Goal: Task Accomplishment & Management: Complete application form

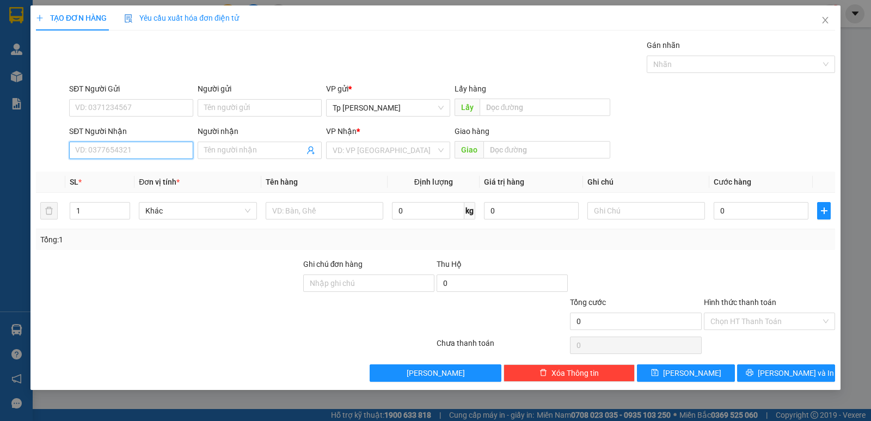
click at [142, 150] on input "SĐT Người Nhận" at bounding box center [131, 150] width 124 height 17
click at [147, 177] on div "0373364802 - [PERSON_NAME](NK việt đức)" at bounding box center [151, 172] width 151 height 12
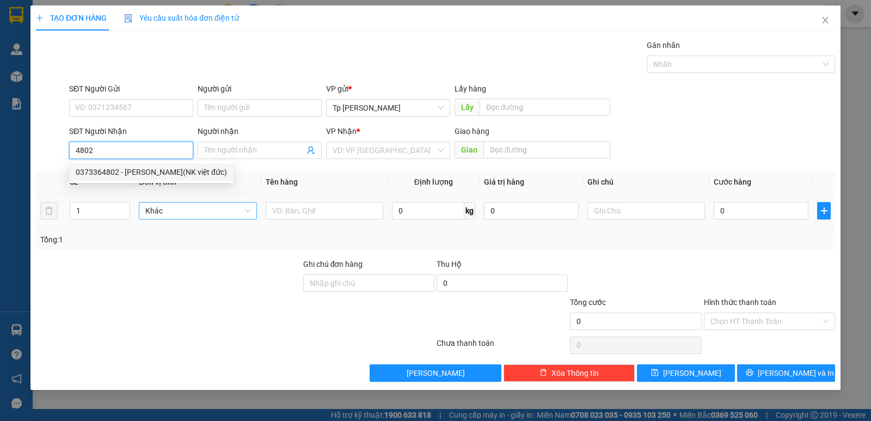
type input "0373364802"
type input "[PERSON_NAME](NK việt đức)"
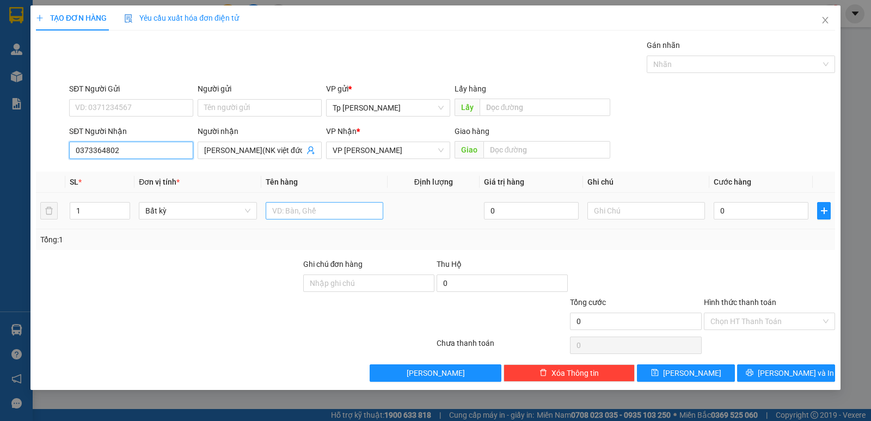
type input "0373364802"
click at [278, 212] on input "text" at bounding box center [325, 210] width 118 height 17
type input "1H xám _ răng"
click at [736, 207] on input "0" at bounding box center [761, 210] width 95 height 17
type input "5"
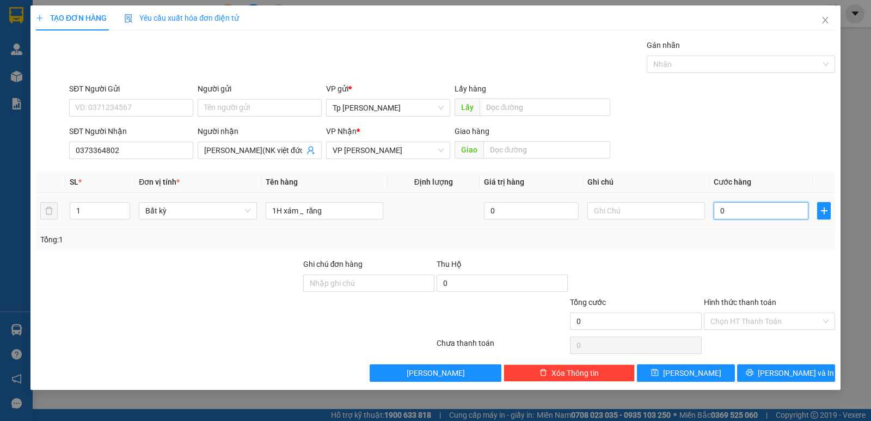
type input "5"
type input "50"
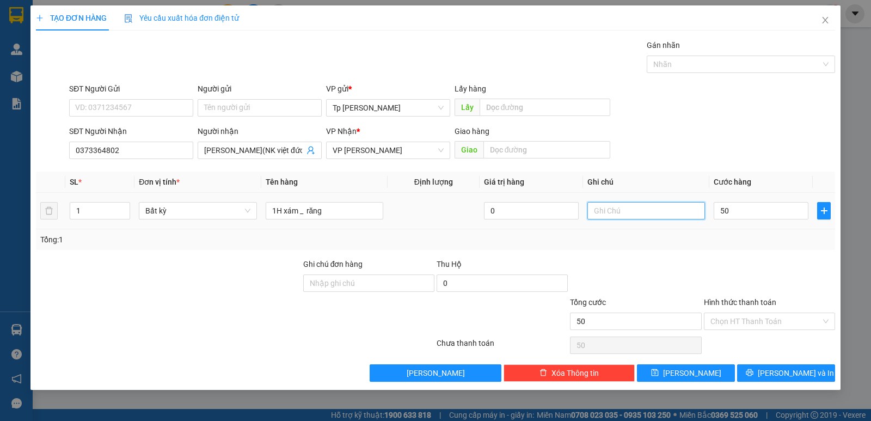
type input "50.000"
click at [663, 213] on input "text" at bounding box center [647, 210] width 118 height 17
type input "CK VCB"
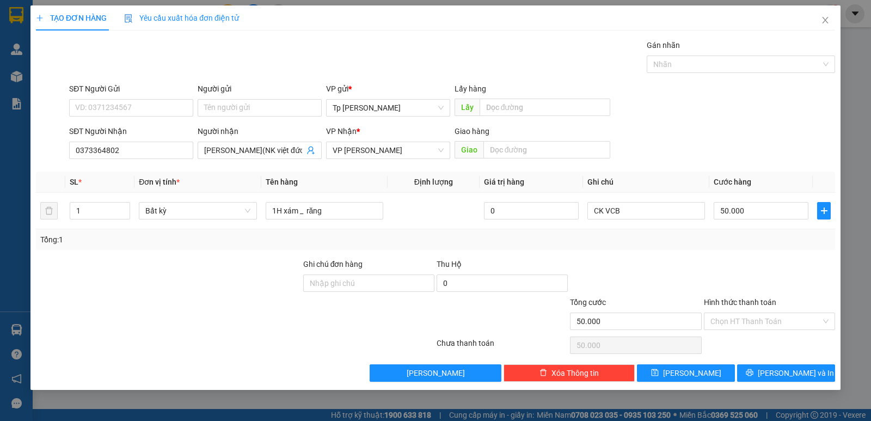
click at [755, 312] on div "Hình thức thanh toán" at bounding box center [769, 304] width 131 height 16
click at [758, 313] on input "Hình thức thanh toán" at bounding box center [766, 321] width 111 height 16
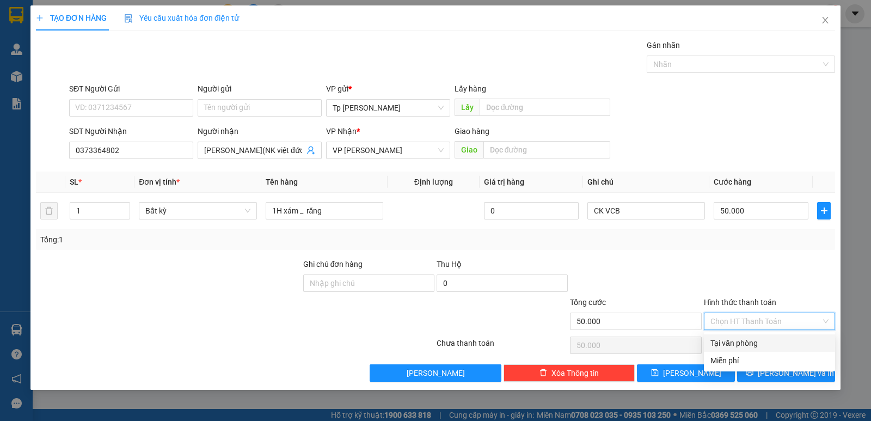
click at [771, 340] on div "Tại văn phòng" at bounding box center [770, 343] width 118 height 12
type input "0"
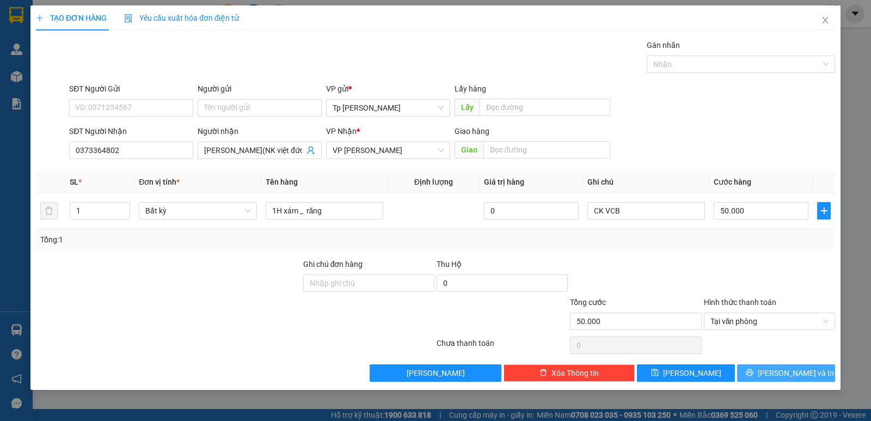
click at [778, 372] on span "[PERSON_NAME] và In" at bounding box center [796, 373] width 76 height 12
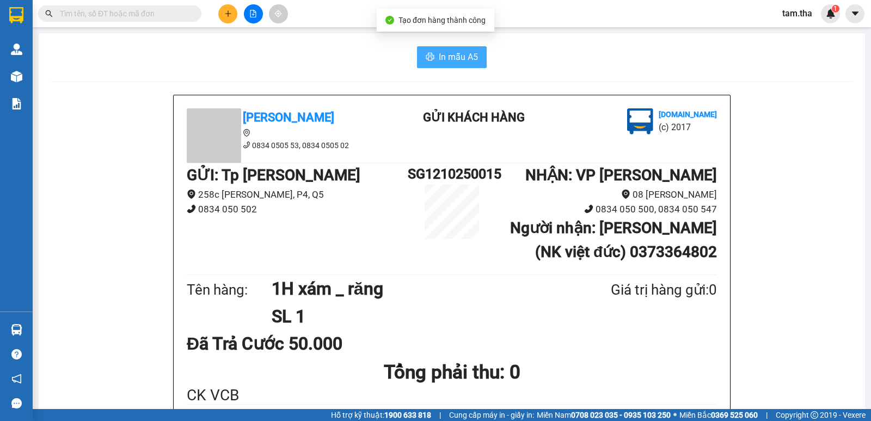
click at [449, 56] on span "In mẫu A5" at bounding box center [458, 57] width 39 height 14
click at [220, 21] on div at bounding box center [253, 13] width 82 height 19
click at [228, 21] on button at bounding box center [227, 13] width 19 height 19
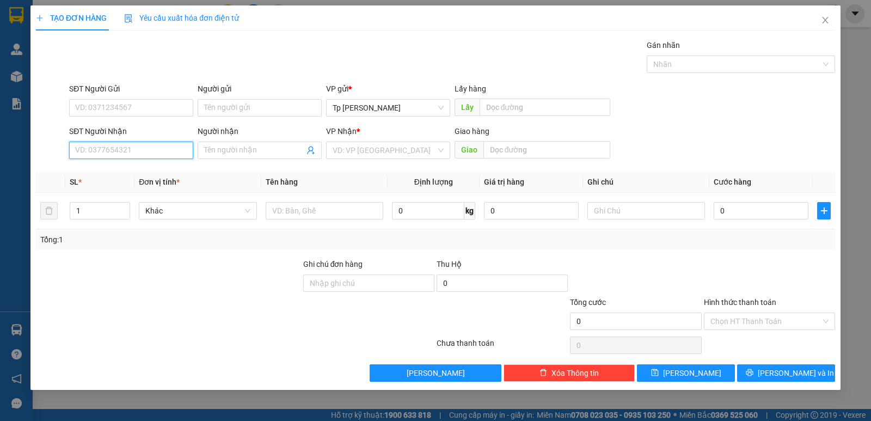
click at [137, 147] on input "SĐT Người Nhận" at bounding box center [131, 150] width 124 height 17
type input "7"
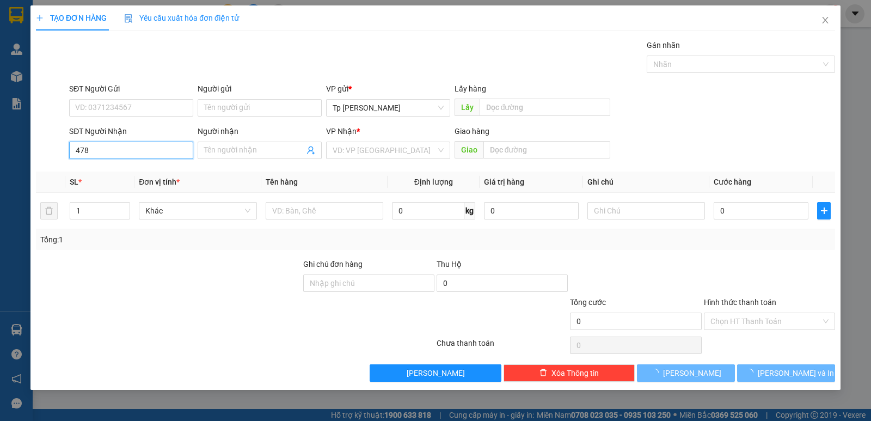
click at [83, 155] on input "478" at bounding box center [131, 150] width 124 height 17
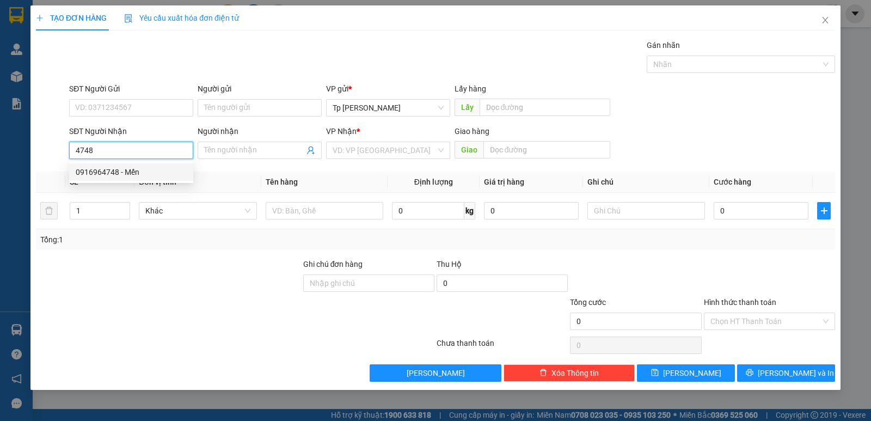
click at [132, 169] on div "0916964748 - Mến" at bounding box center [131, 172] width 111 height 12
type input "0916964748"
type input "Mến"
type input "Xang Le Sinh=[PERSON_NAME]"
type input "0916964748"
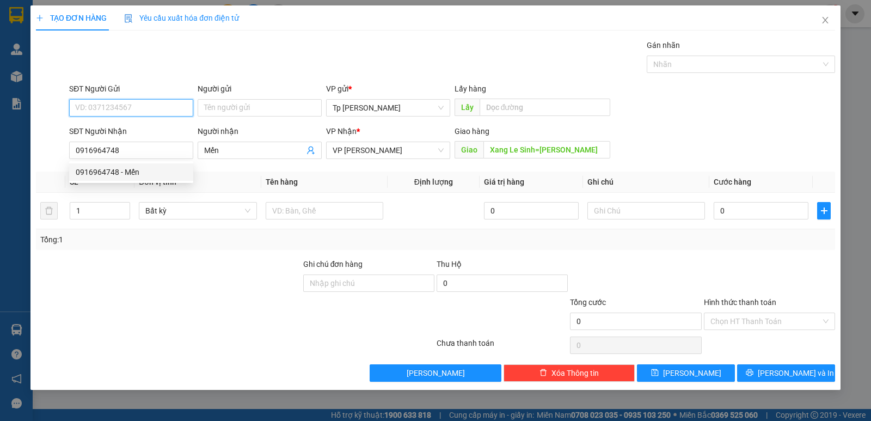
click at [140, 111] on input "SĐT Người Gửi" at bounding box center [131, 107] width 124 height 17
click at [136, 127] on div "0979367532 - Huy" at bounding box center [131, 130] width 111 height 12
type input "0979367532"
type input "Huy"
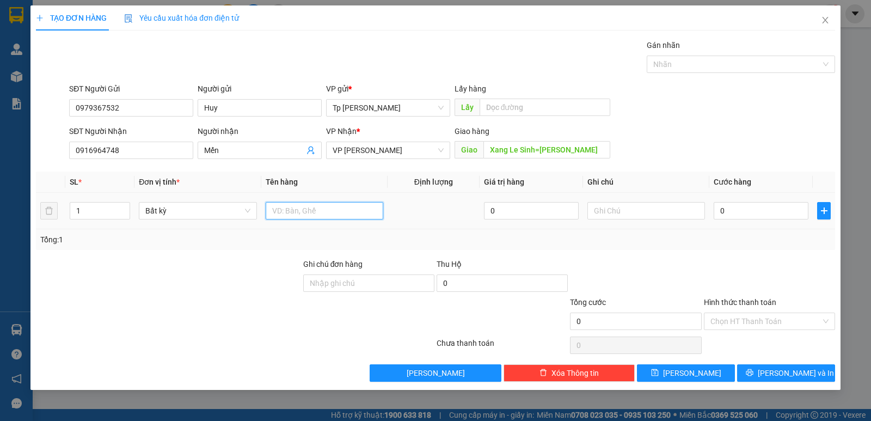
click at [306, 216] on input "text" at bounding box center [325, 210] width 118 height 17
type input "1 bao xanh _ QA"
click at [723, 211] on input "0" at bounding box center [761, 210] width 95 height 17
type input "1"
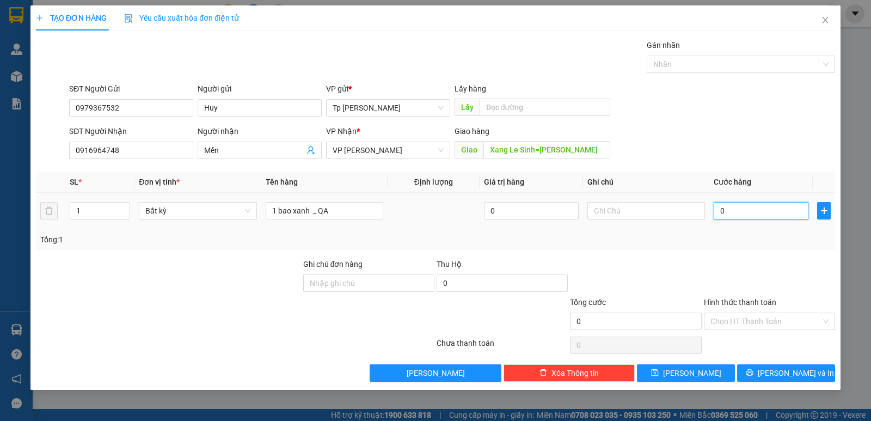
type input "1"
type input "10"
type input "100"
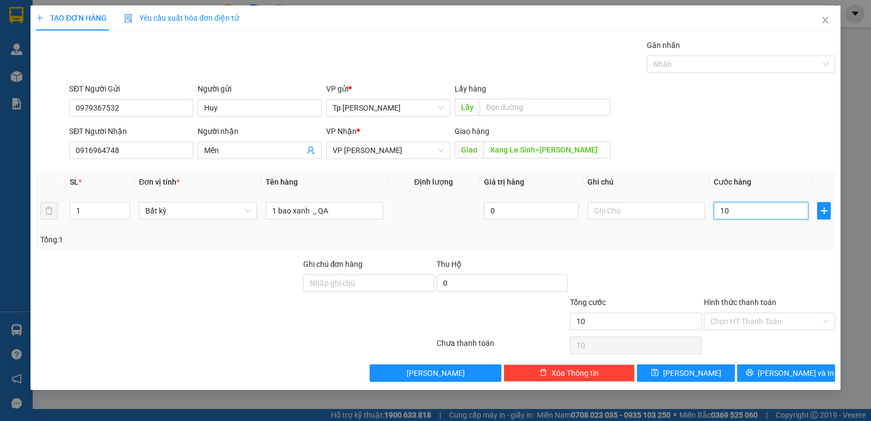
type input "100"
type input "100.000"
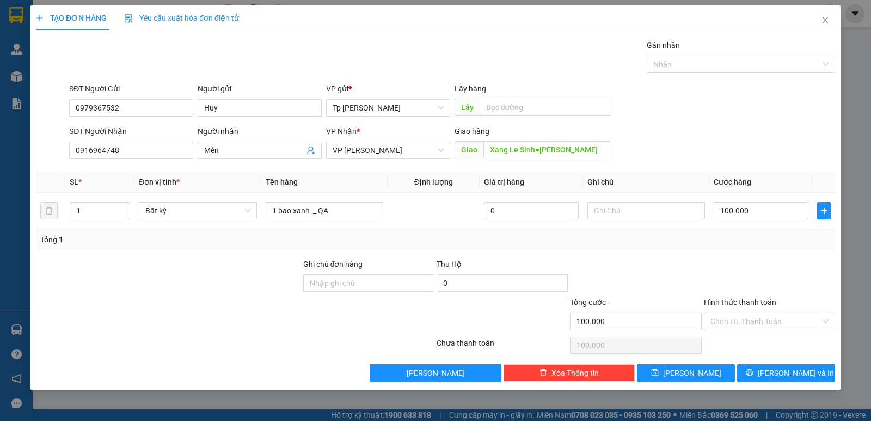
drag, startPoint x: 745, startPoint y: 252, endPoint x: 741, endPoint y: 246, distance: 6.6
click at [747, 253] on div "Transit Pickup Surcharge Ids Transit Deliver Surcharge Ids Transit Deliver Surc…" at bounding box center [436, 210] width 800 height 343
click at [759, 209] on input "100.000" at bounding box center [761, 210] width 95 height 17
type input "8"
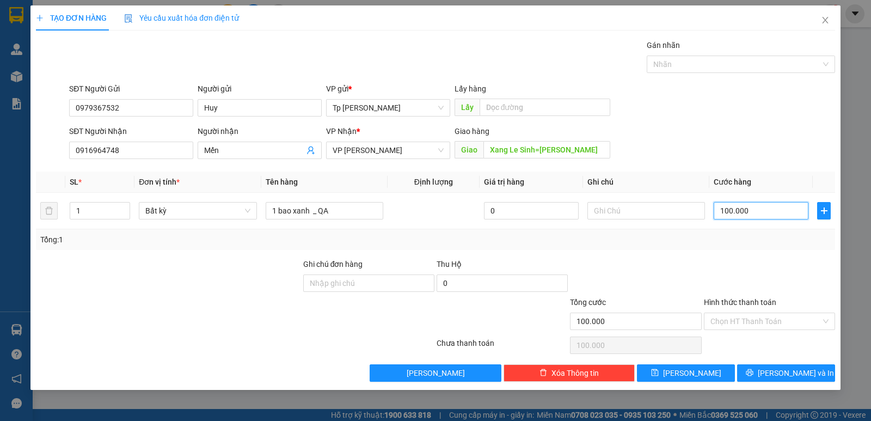
type input "8"
type input "80"
type input "80.000"
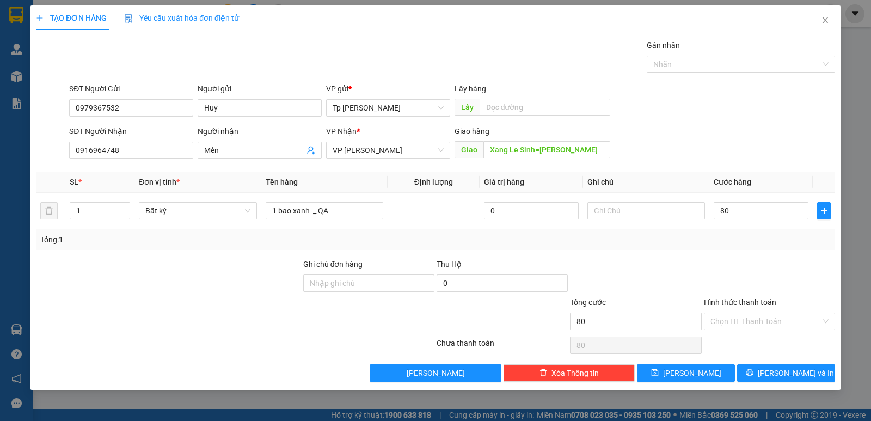
type input "80.000"
click at [747, 242] on div "Tổng: 1" at bounding box center [435, 240] width 791 height 12
click at [778, 318] on input "Hình thức thanh toán" at bounding box center [766, 321] width 111 height 16
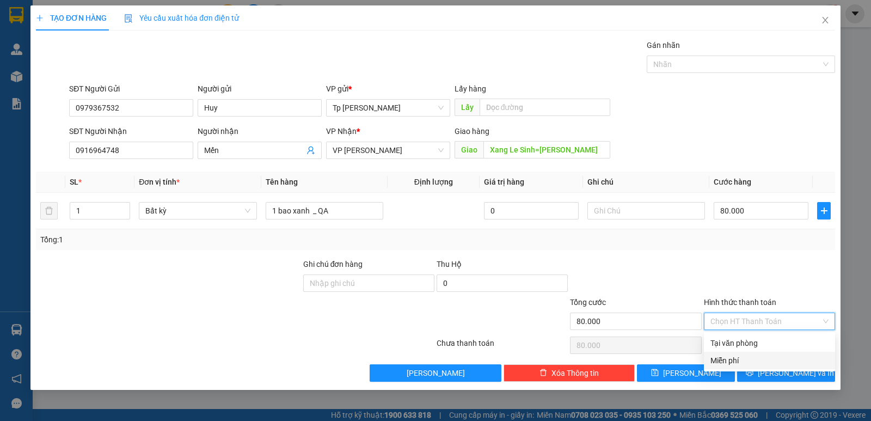
click at [751, 353] on div "Miễn phí" at bounding box center [769, 360] width 131 height 17
type input "0"
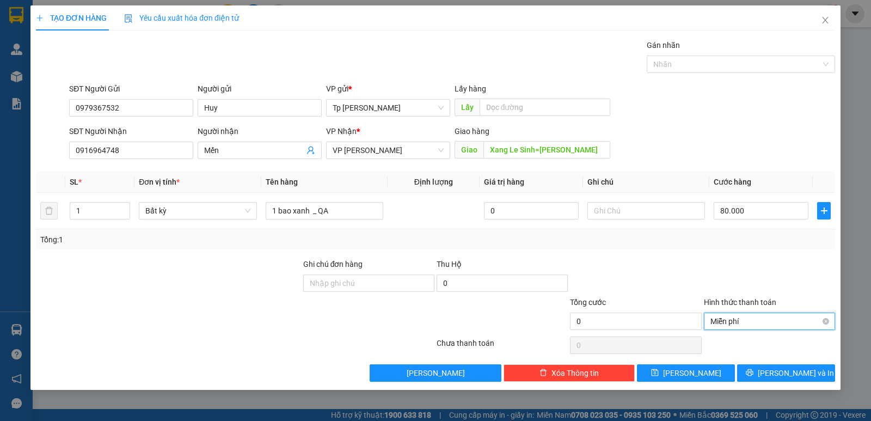
drag, startPoint x: 754, startPoint y: 319, endPoint x: 754, endPoint y: 338, distance: 19.1
click at [754, 320] on span "Miễn phí" at bounding box center [770, 321] width 118 height 16
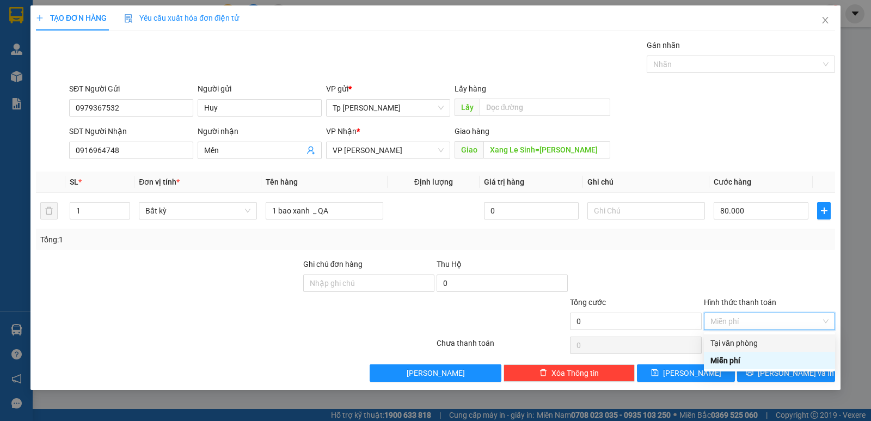
click at [754, 342] on div "Tại văn phòng" at bounding box center [770, 343] width 118 height 12
type input "80.000"
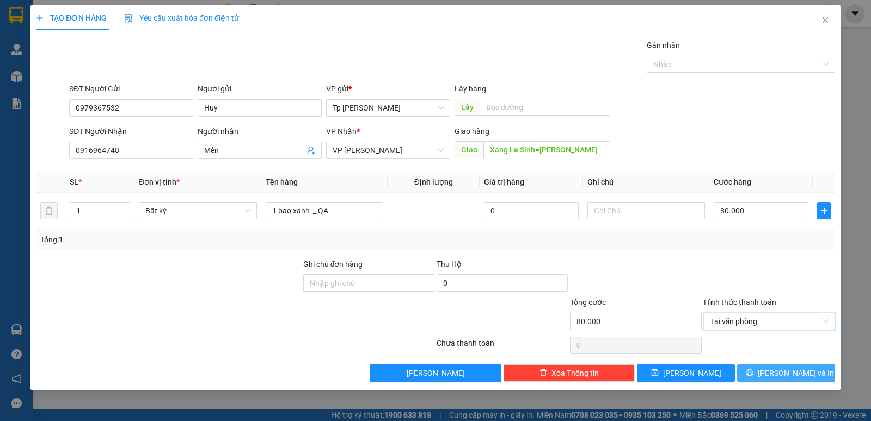
click at [772, 368] on button "[PERSON_NAME] và In" at bounding box center [787, 372] width 98 height 17
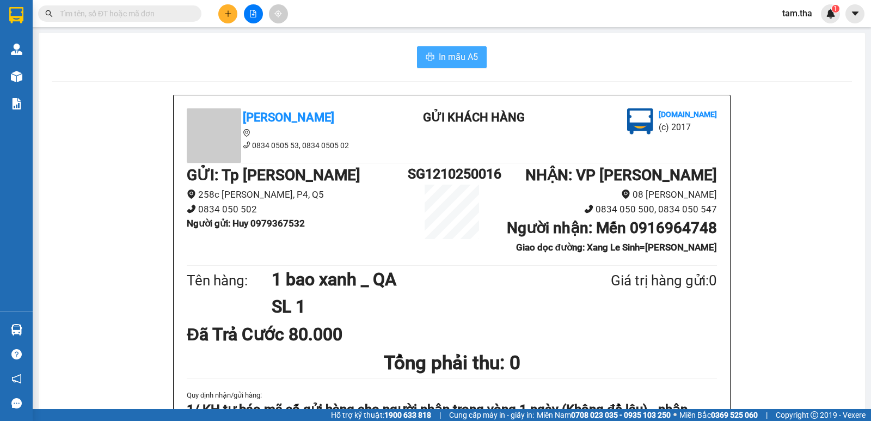
click at [417, 65] on button "In mẫu A5" at bounding box center [452, 57] width 70 height 22
